Goal: Task Accomplishment & Management: Manage account settings

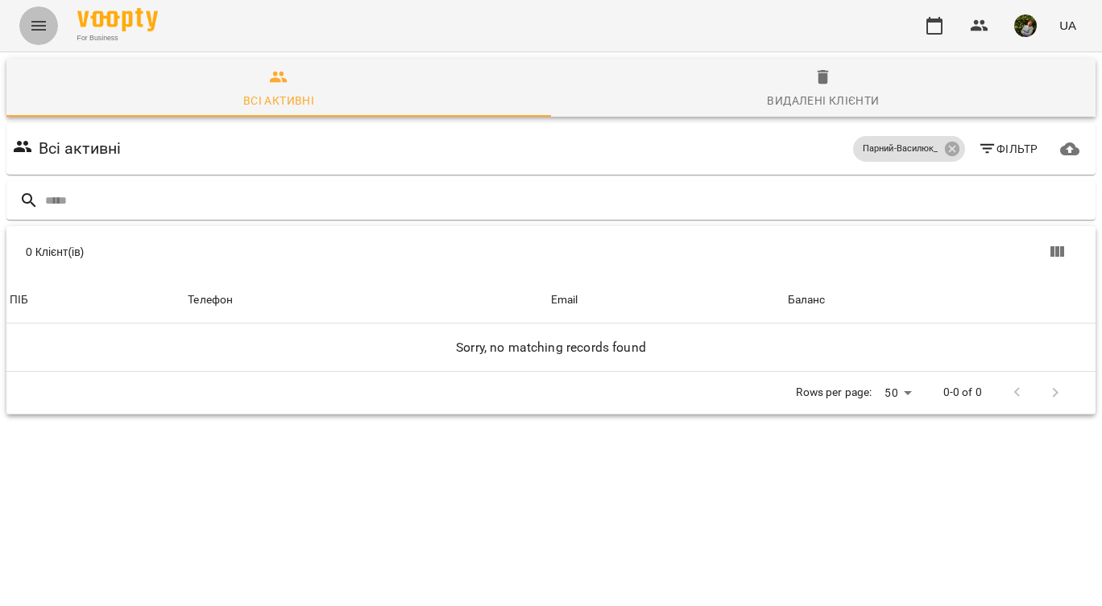
click at [34, 25] on icon "Menu" at bounding box center [38, 25] width 19 height 19
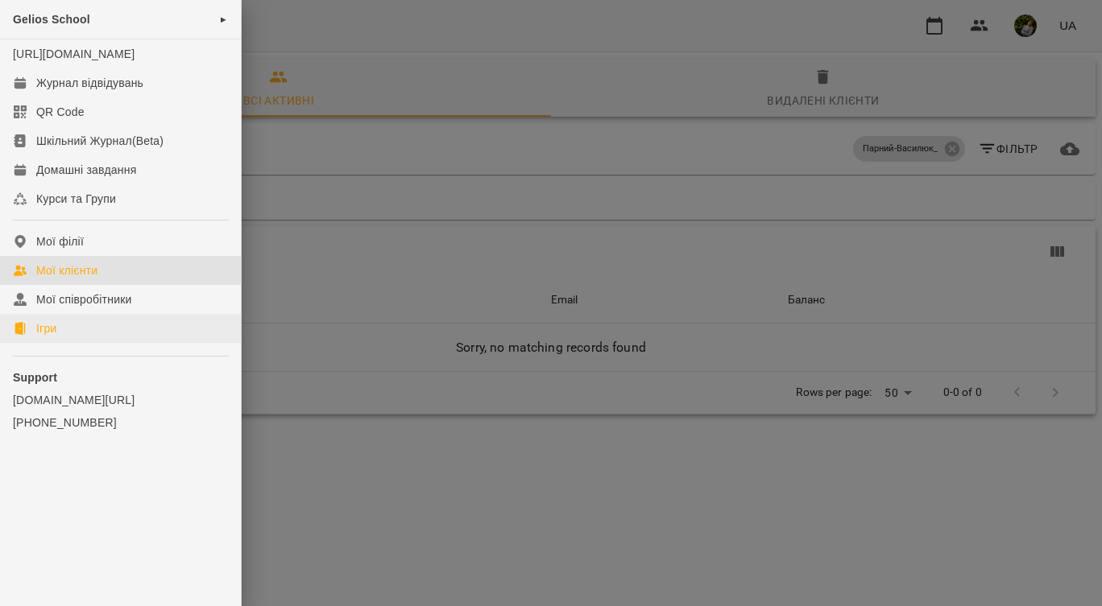
click at [50, 337] on div "Ігри" at bounding box center [46, 328] width 20 height 16
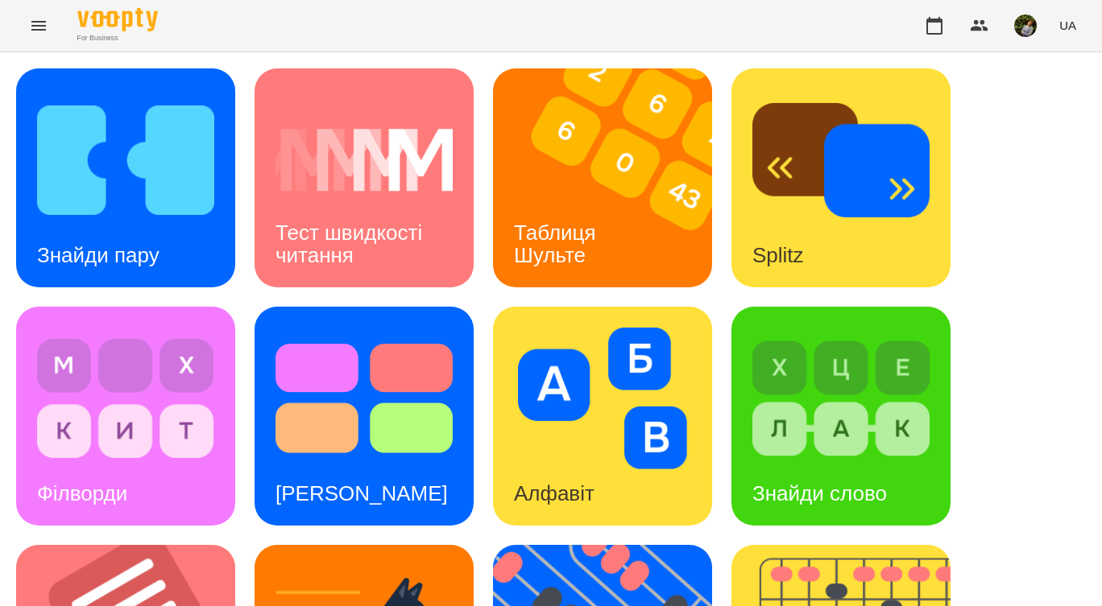
click at [45, 24] on icon "Menu" at bounding box center [38, 25] width 19 height 19
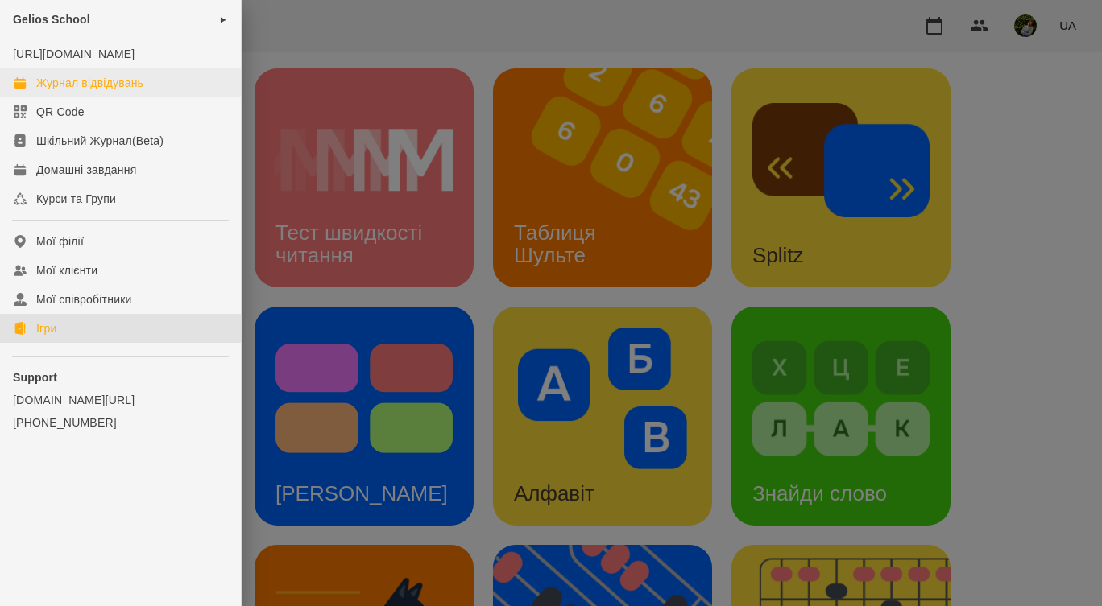
click at [81, 91] on div "Журнал відвідувань" at bounding box center [89, 83] width 107 height 16
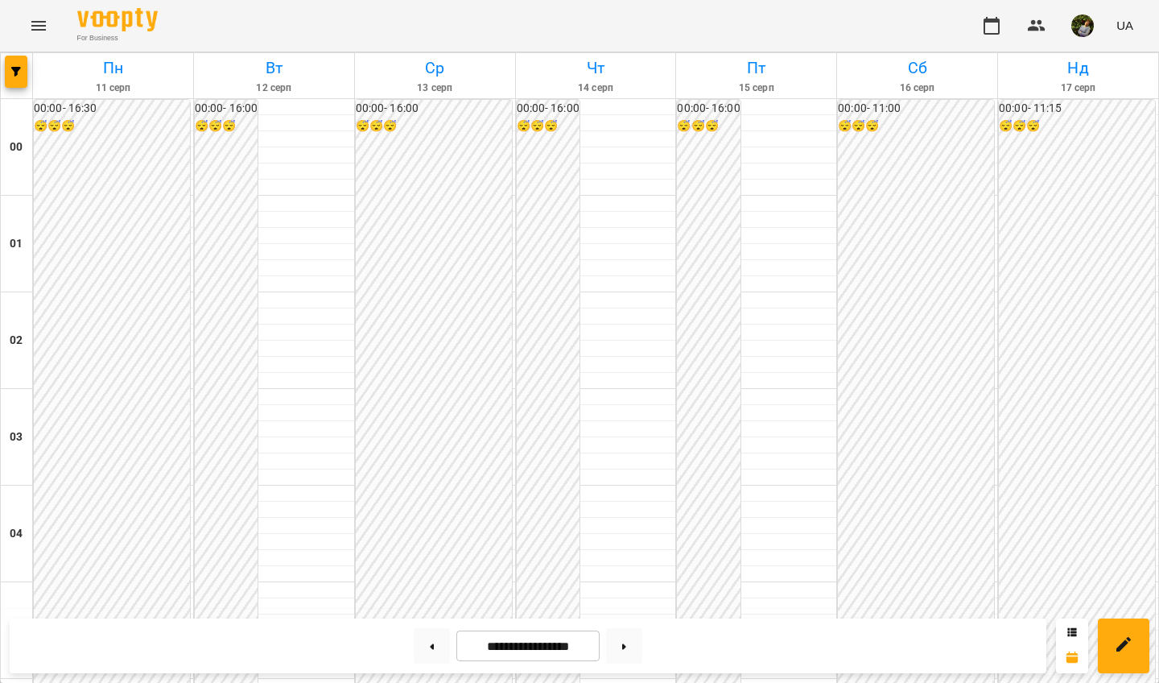
scroll to position [1403, 0]
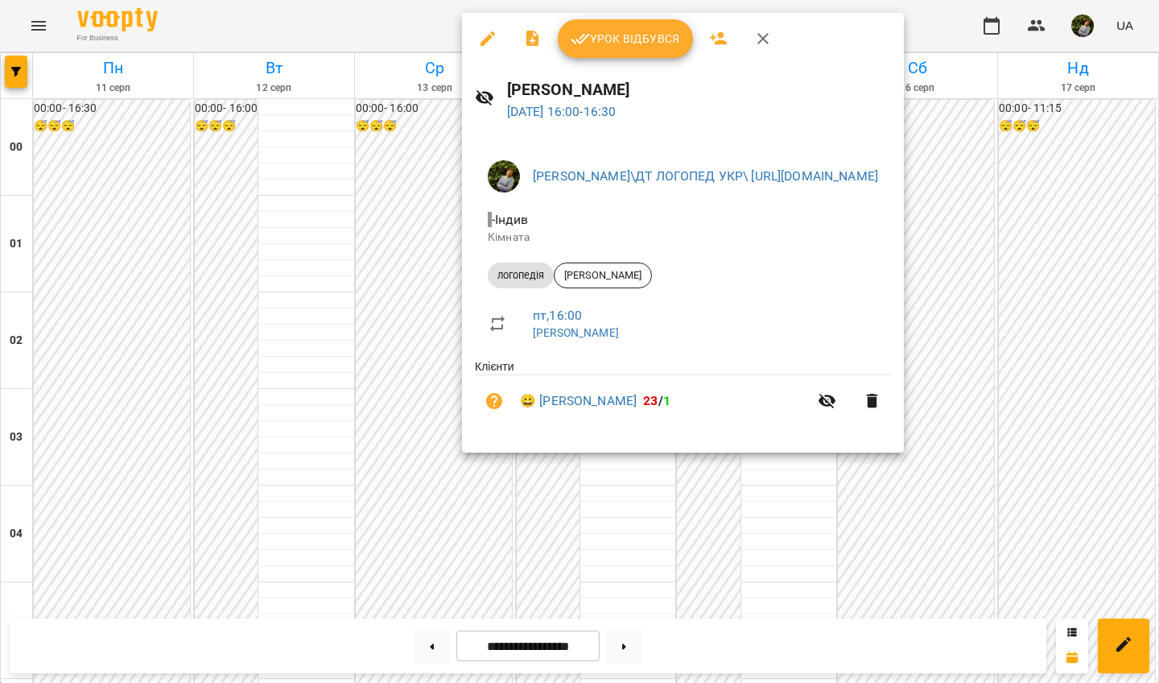
click at [645, 35] on span "Урок відбувся" at bounding box center [626, 38] width 110 height 19
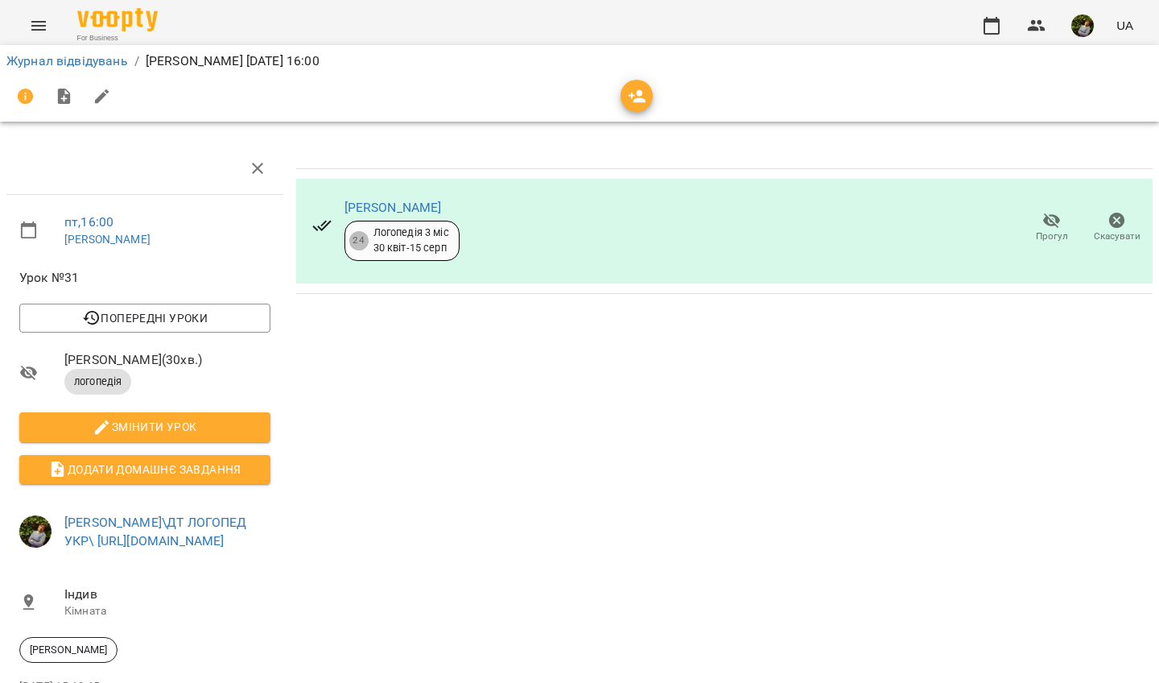
click at [1054, 221] on icon "button" at bounding box center [1052, 220] width 19 height 19
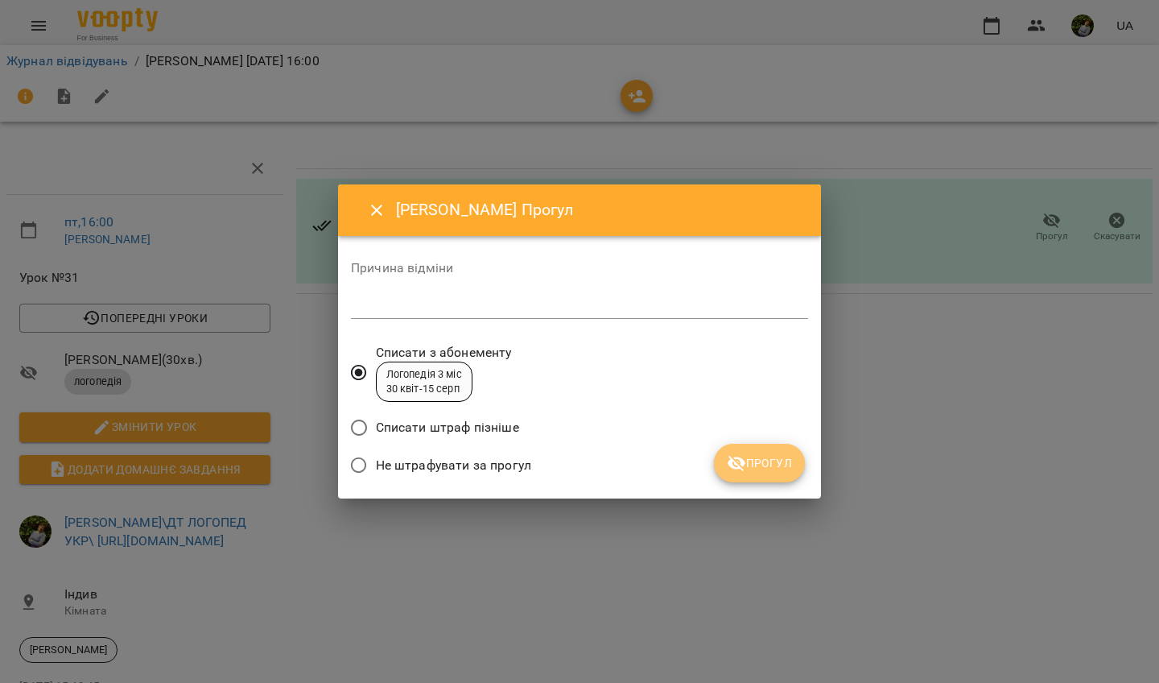
click at [787, 465] on span "Прогул" at bounding box center [759, 462] width 65 height 19
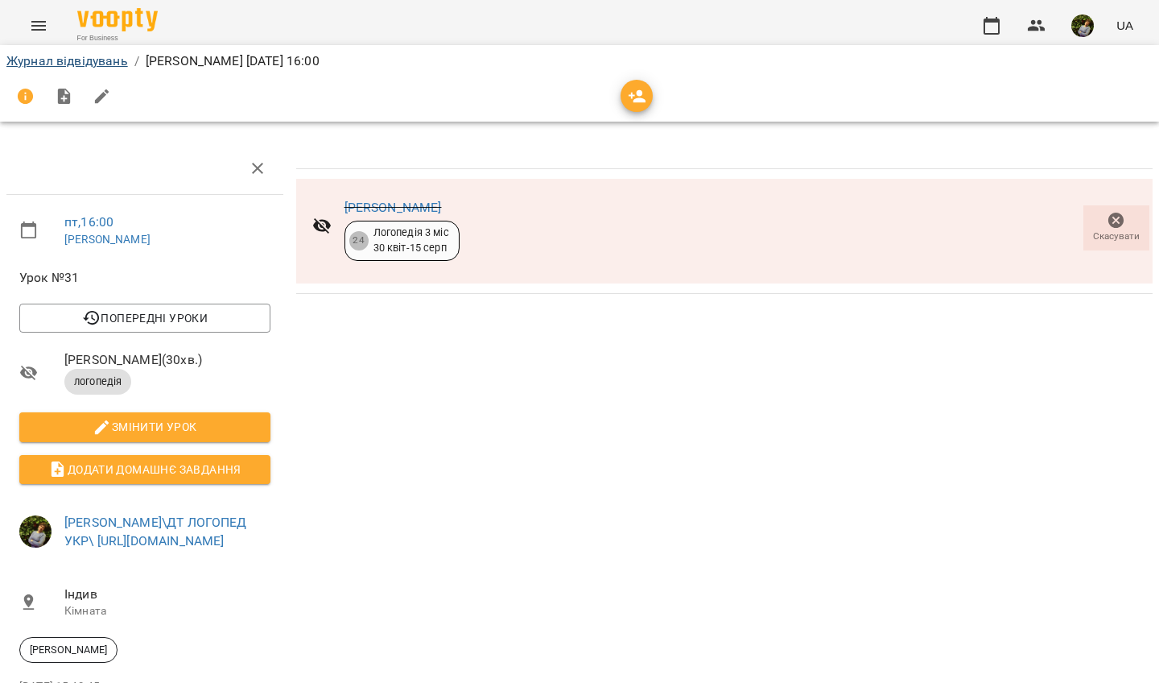
click at [104, 64] on link "Журнал відвідувань" at bounding box center [67, 60] width 122 height 15
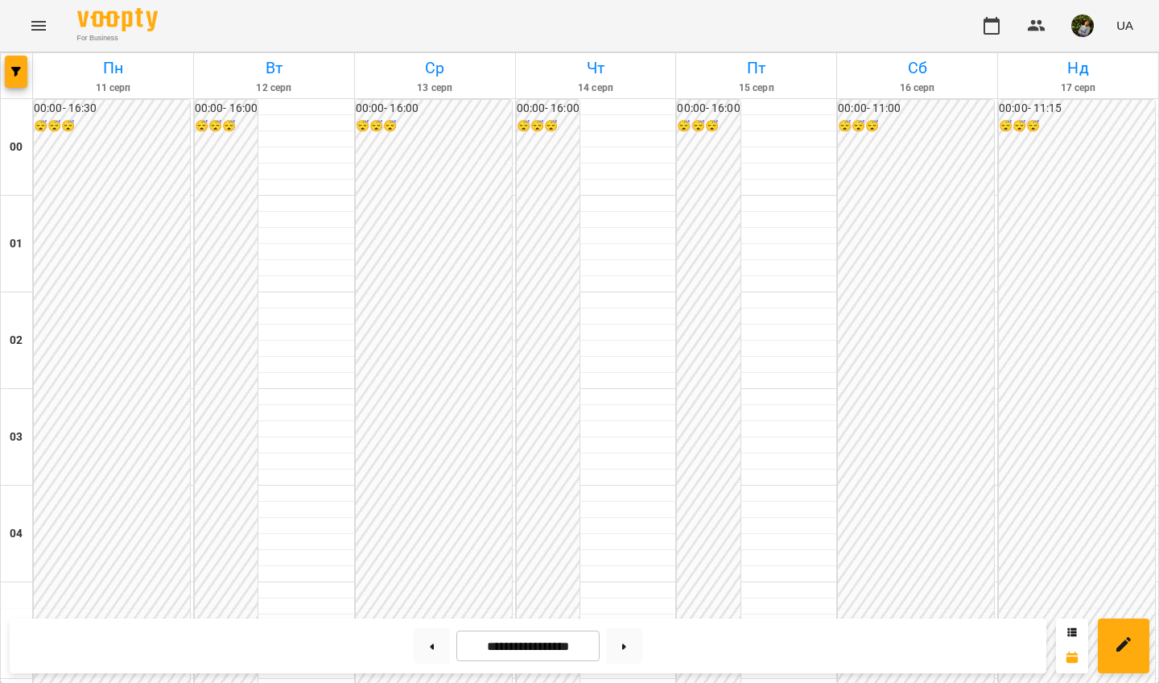
scroll to position [1456, 0]
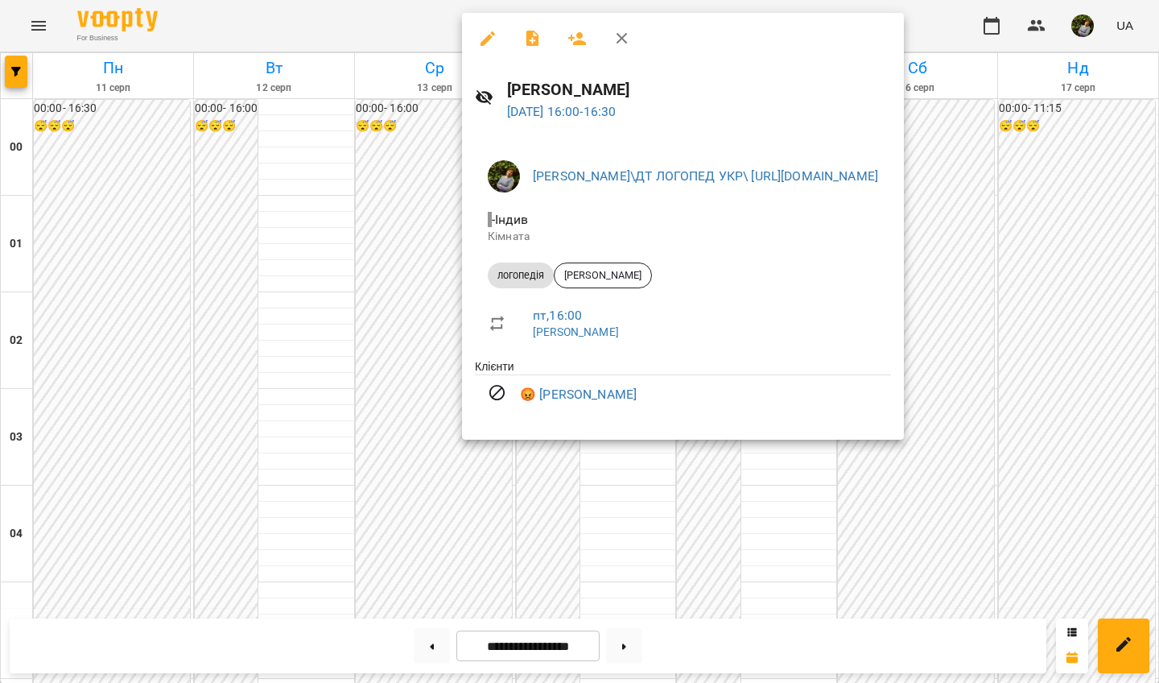
click at [612, 515] on div at bounding box center [579, 341] width 1159 height 683
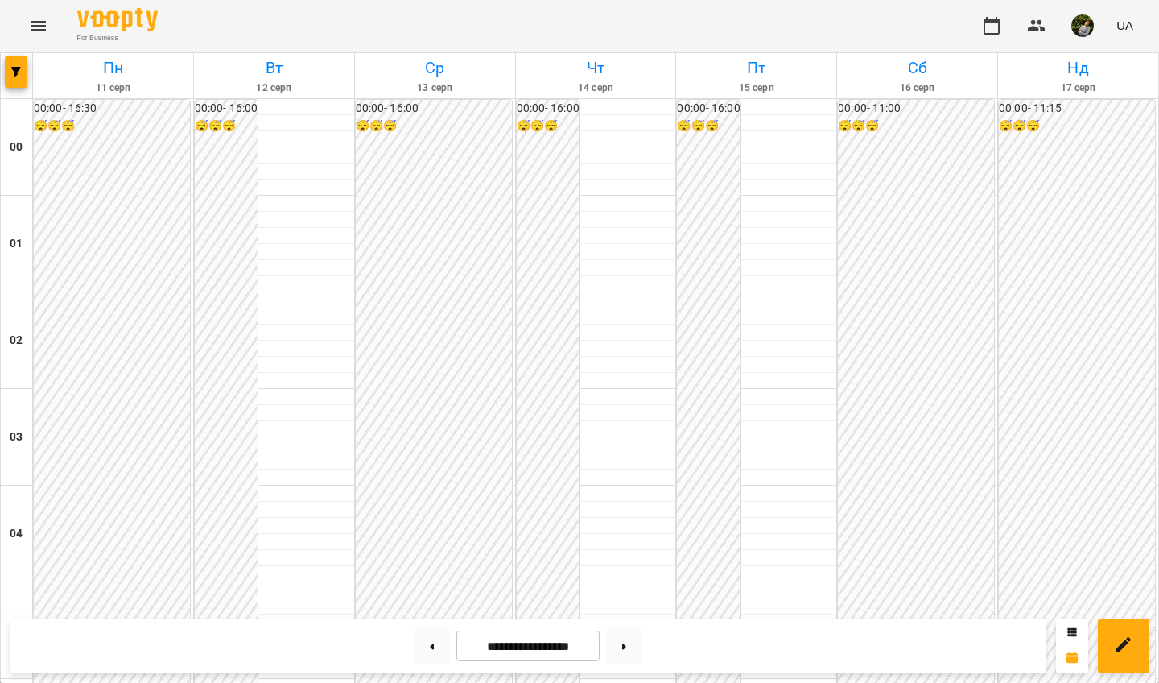
scroll to position [1481, 0]
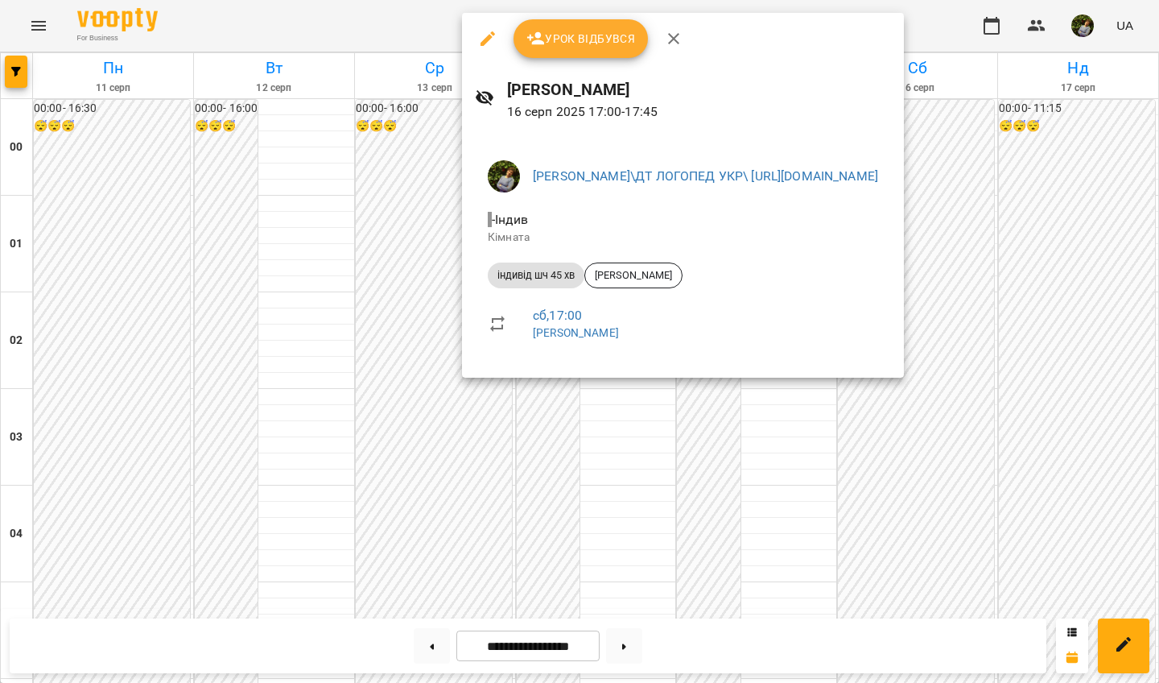
click at [593, 463] on div at bounding box center [579, 341] width 1159 height 683
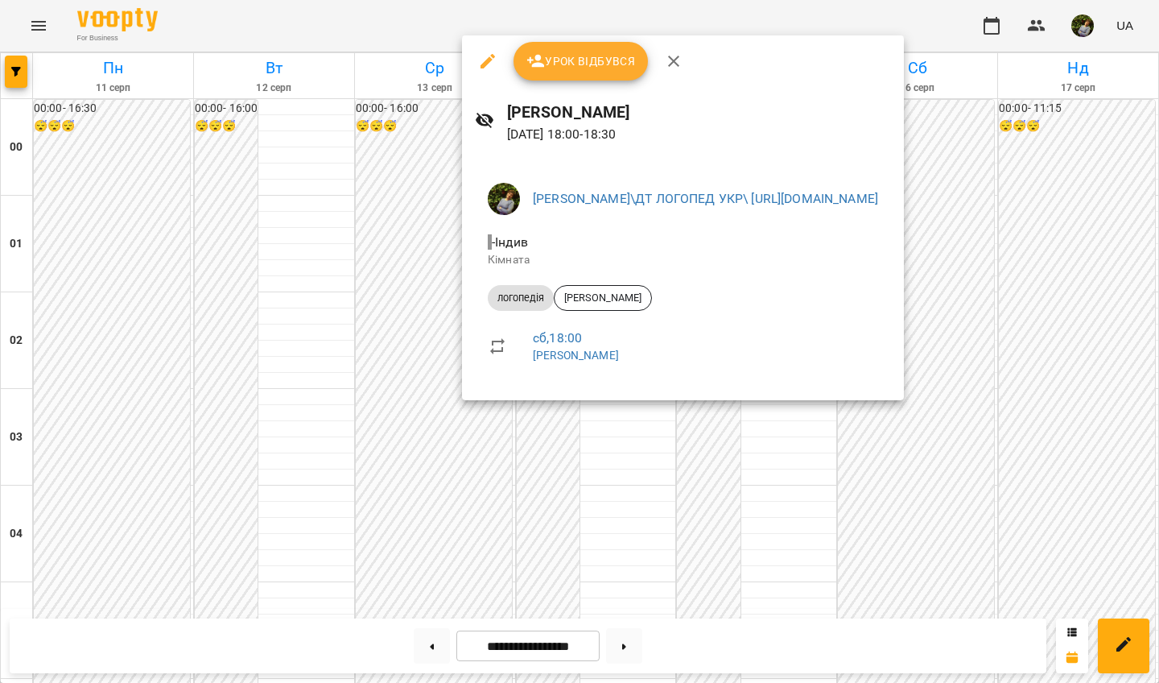
click at [621, 483] on div at bounding box center [579, 341] width 1159 height 683
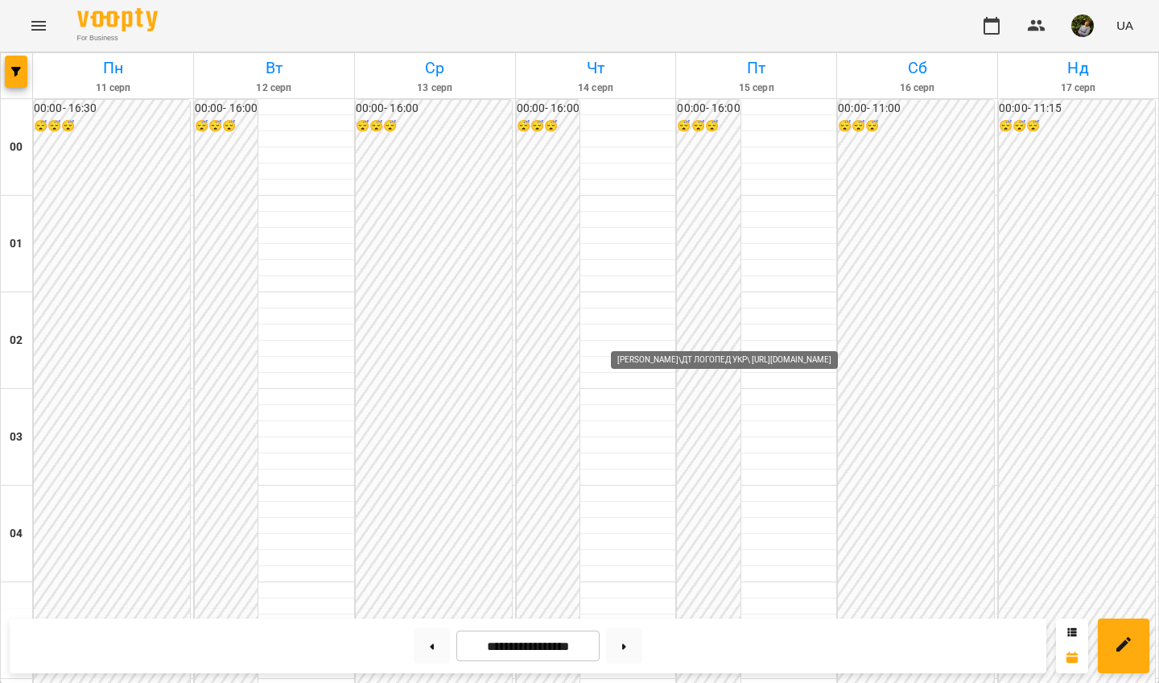
scroll to position [1687, 0]
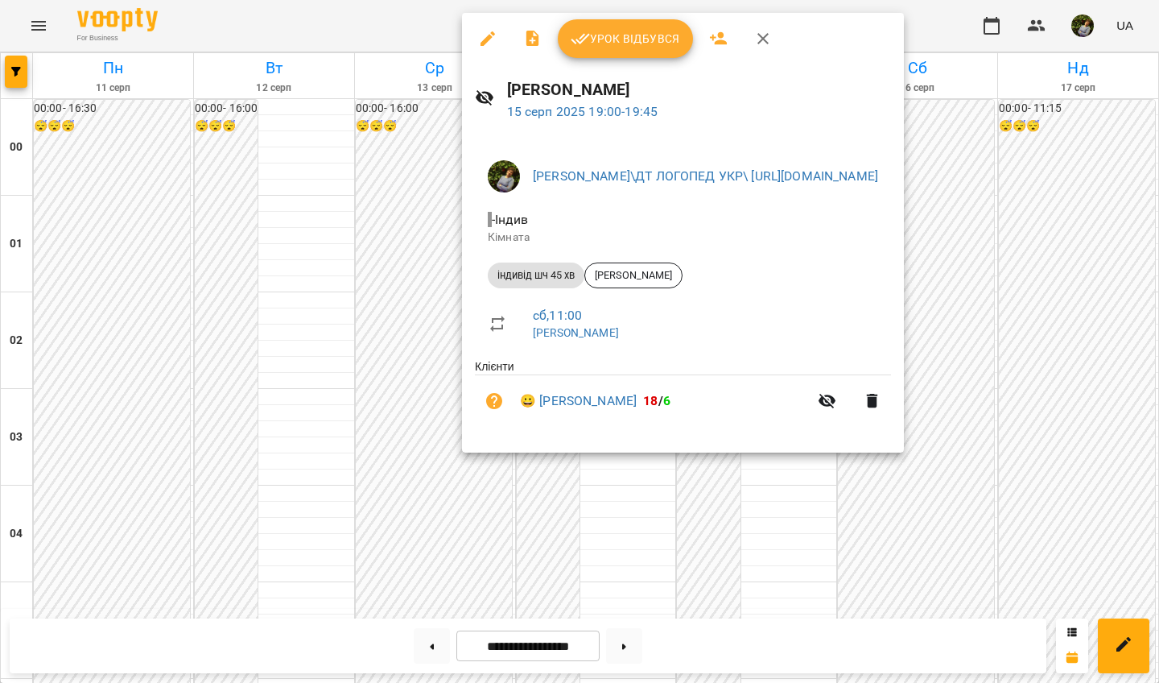
click at [641, 489] on div at bounding box center [579, 341] width 1159 height 683
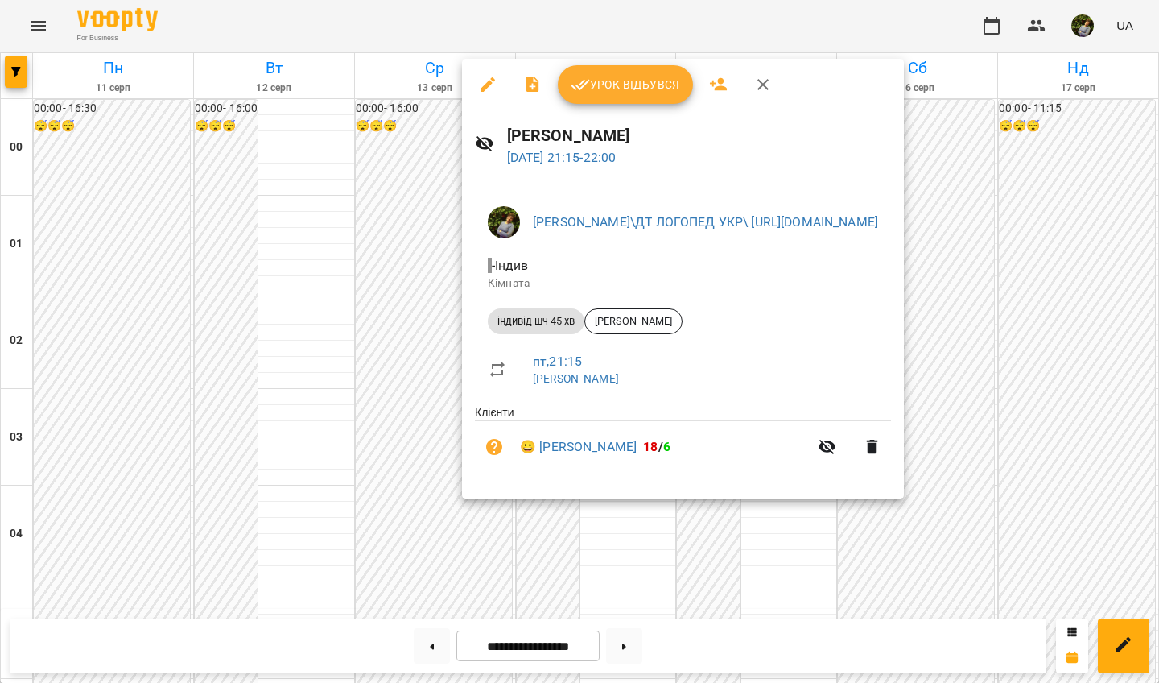
click at [648, 523] on div at bounding box center [579, 341] width 1159 height 683
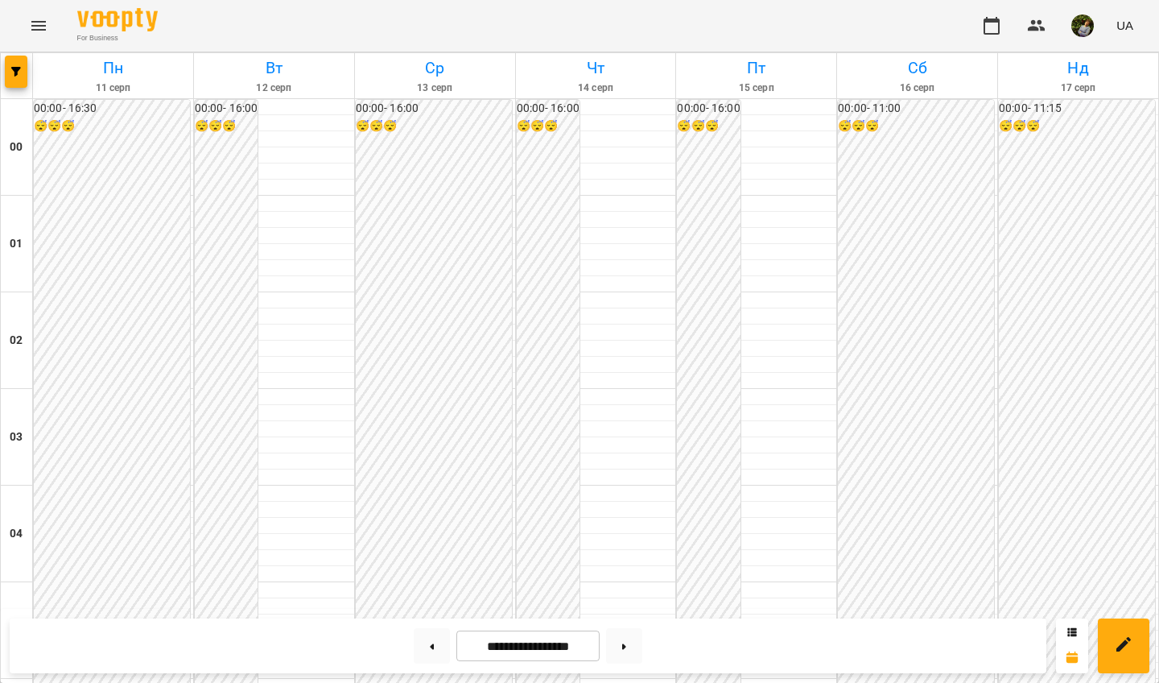
scroll to position [1346, 0]
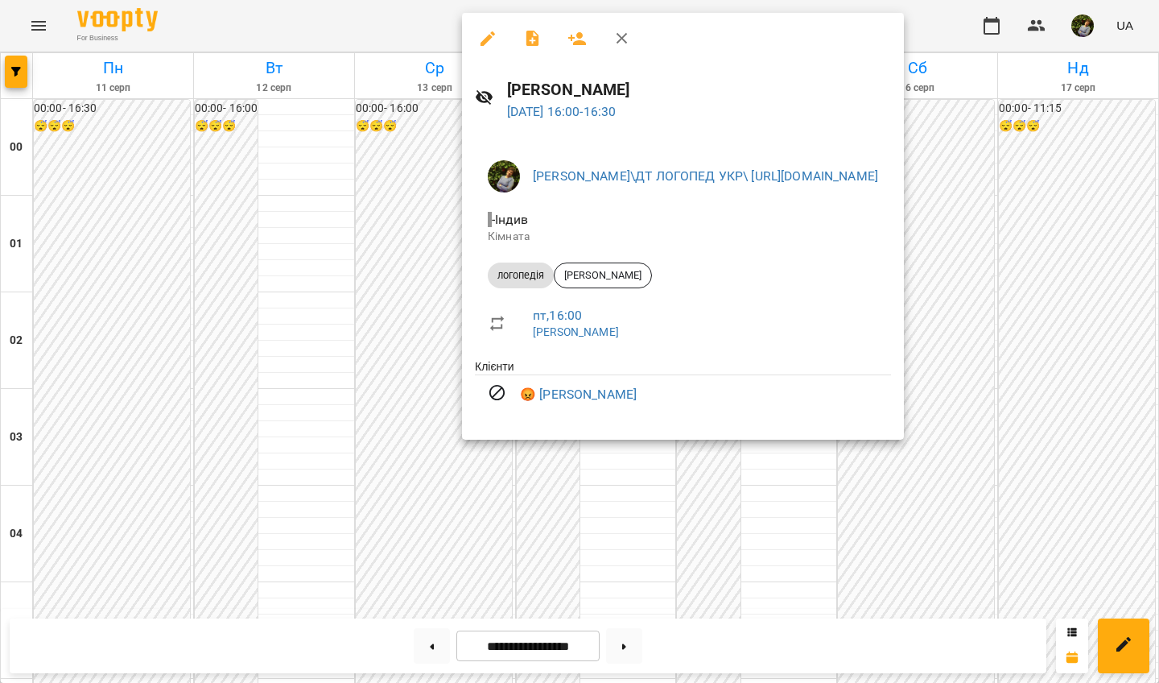
click at [620, 577] on div at bounding box center [579, 341] width 1159 height 683
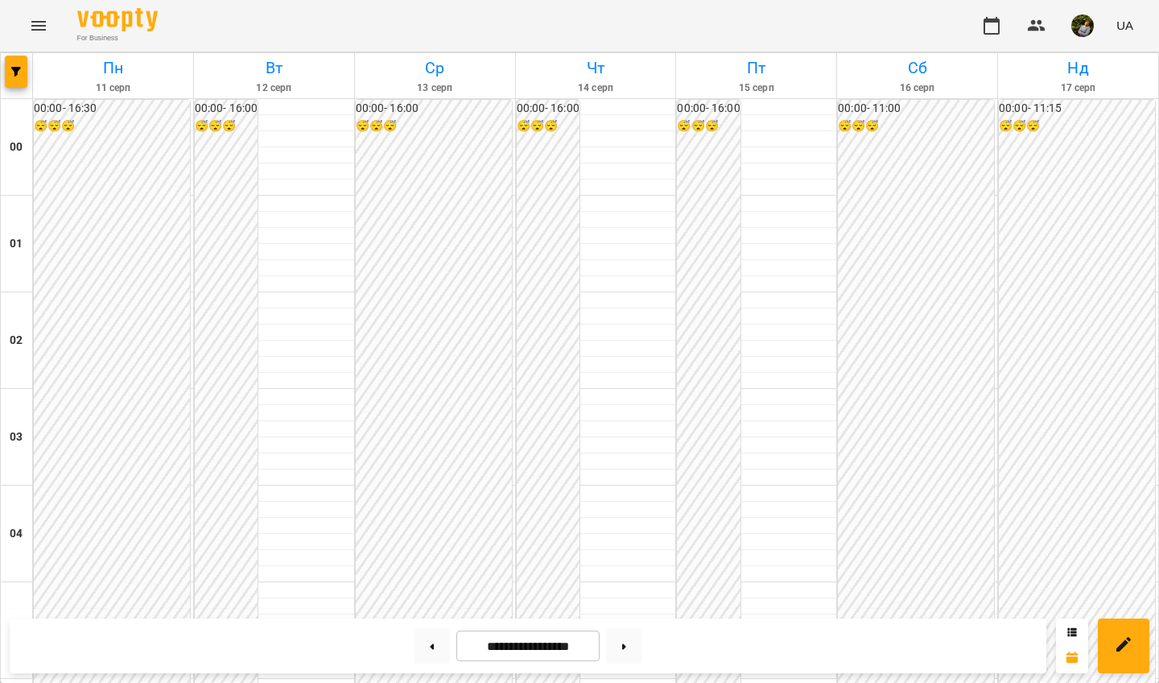
scroll to position [1807, 0]
click at [40, 27] on icon "Menu" at bounding box center [38, 25] width 19 height 19
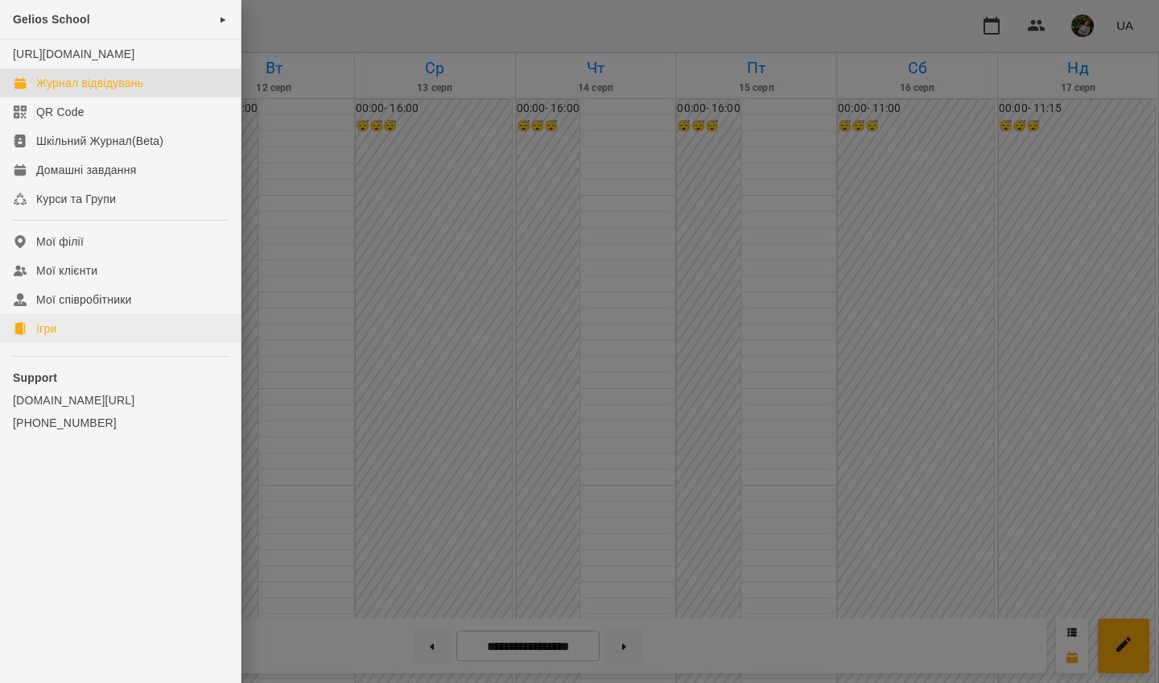
click at [46, 337] on div "Ігри" at bounding box center [46, 328] width 20 height 16
